Goal: Find specific page/section: Find specific page/section

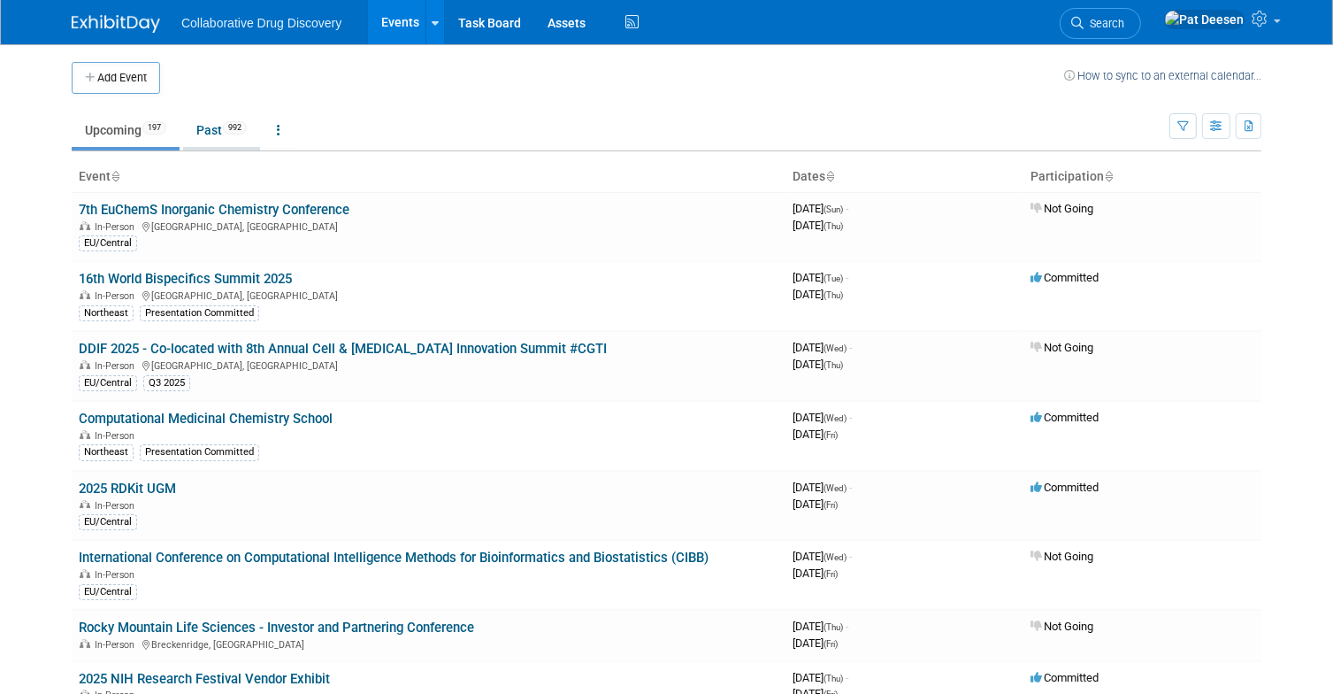
click at [216, 131] on link "Past 992" at bounding box center [221, 130] width 77 height 34
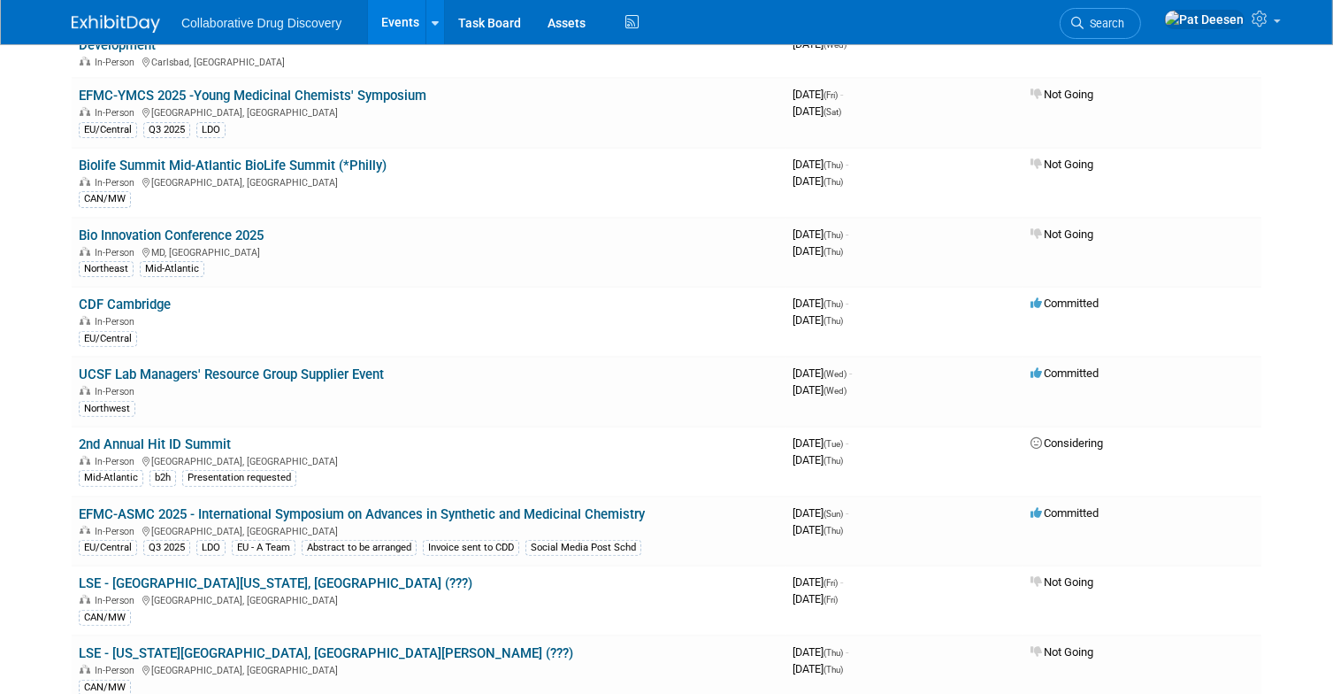
scroll to position [531, 0]
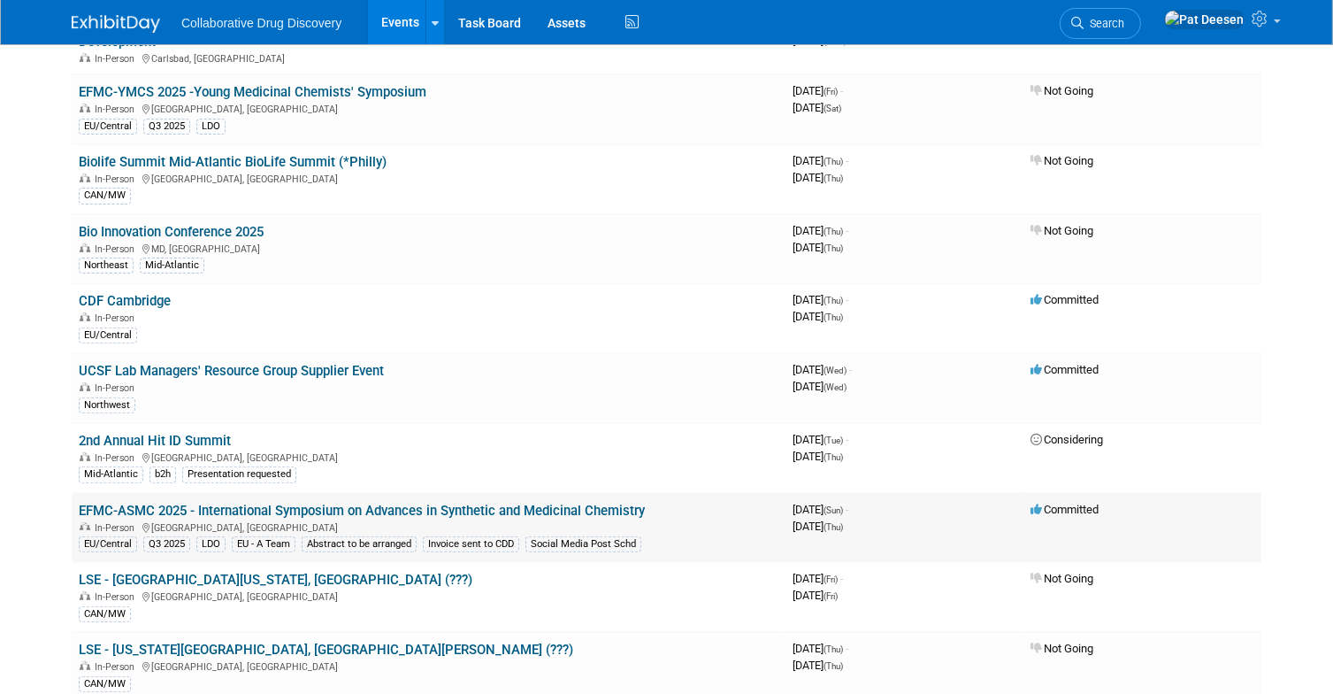
click at [297, 502] on link "EFMC-ASMC 2025 - International Symposium on Advances in Synthetic and Medicinal…" at bounding box center [362, 510] width 566 height 16
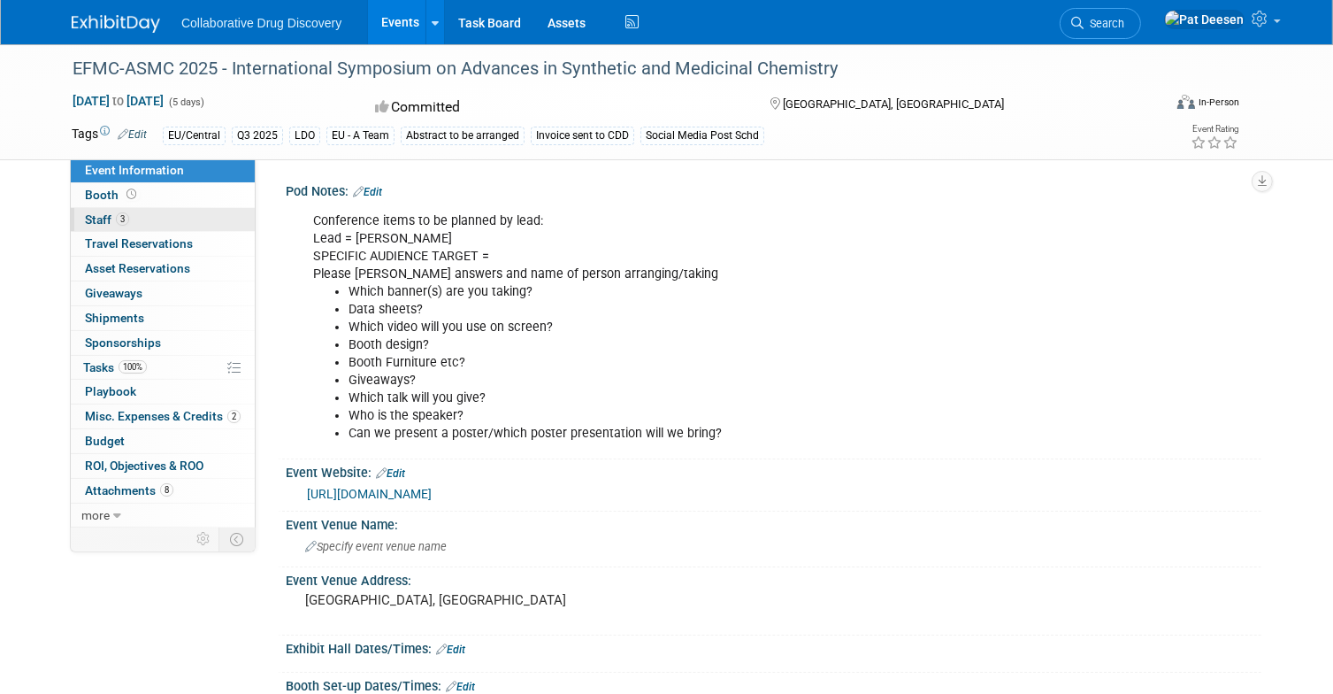
click at [102, 219] on span "Staff 3" at bounding box center [107, 219] width 44 height 14
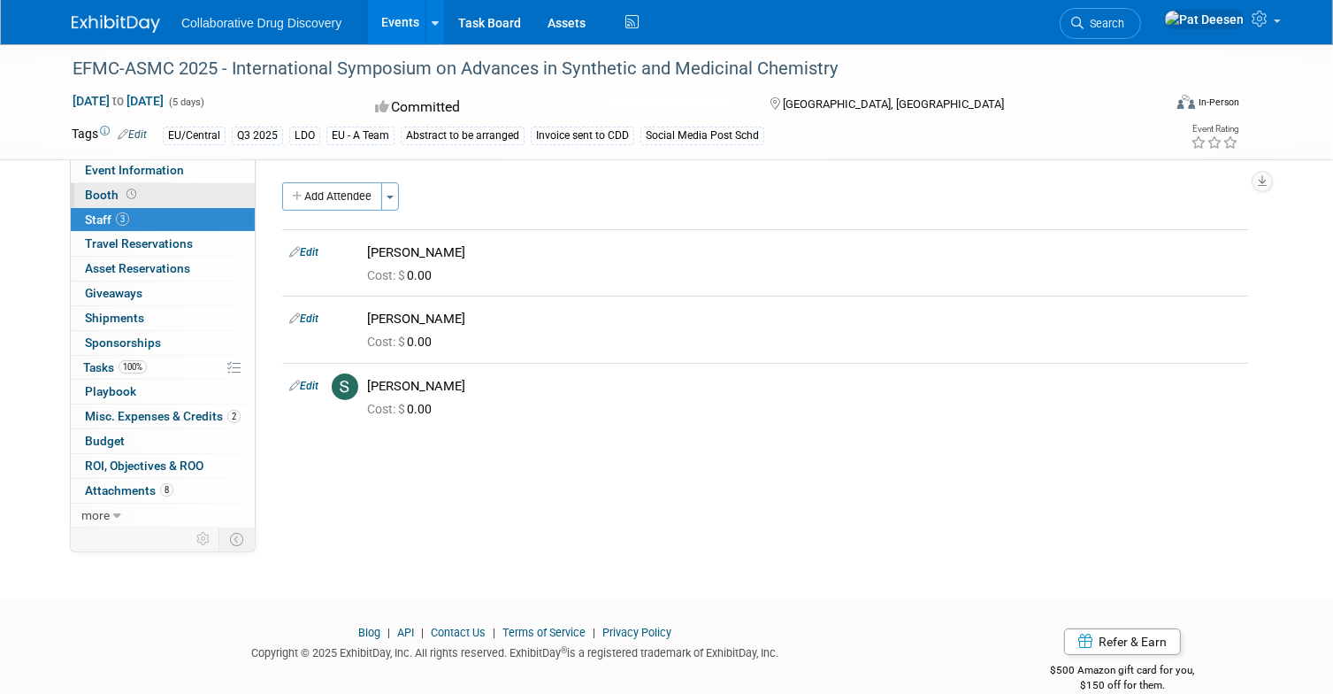
click at [88, 187] on link "Booth" at bounding box center [163, 195] width 184 height 24
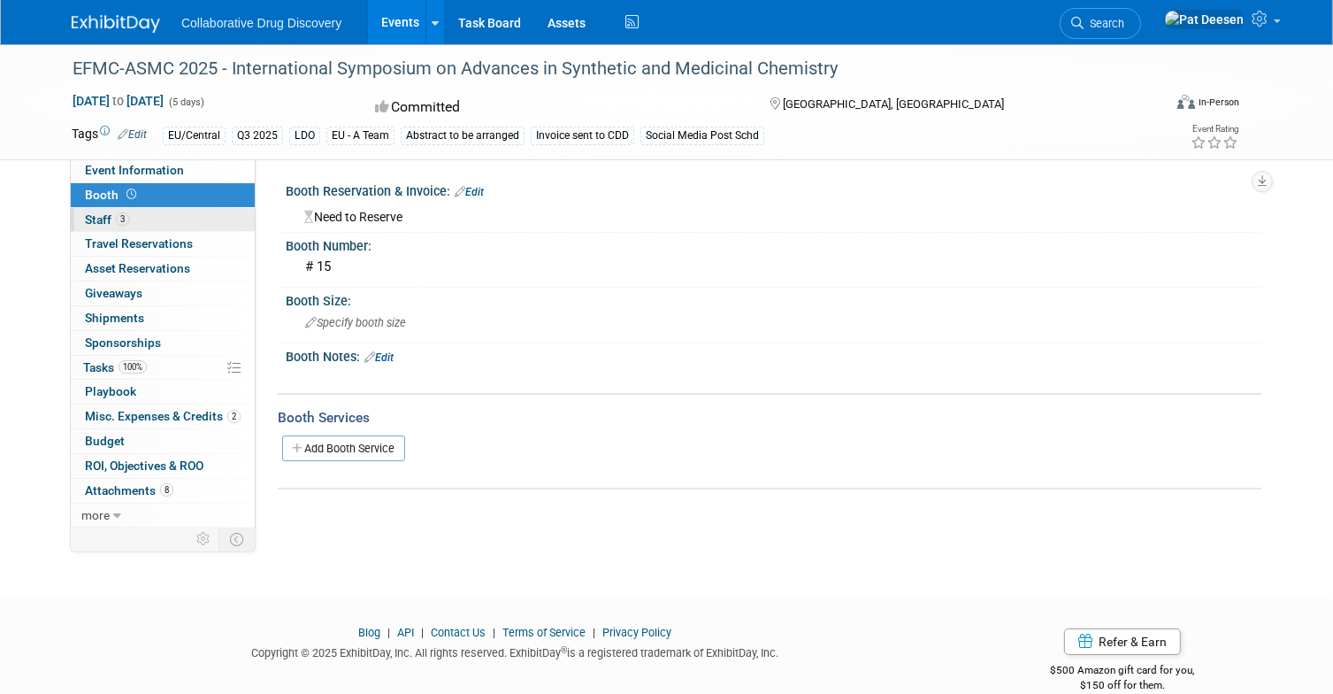
click at [96, 219] on span "Staff 3" at bounding box center [107, 219] width 44 height 14
